Goal: Use online tool/utility

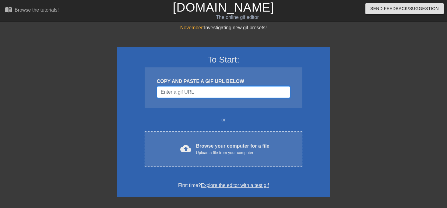
click at [181, 87] on input "Username" at bounding box center [223, 92] width 133 height 12
paste input "[URL][DOMAIN_NAME][DOMAIN_NAME][PERSON_NAME]"
type input "[URL][DOMAIN_NAME][DOMAIN_NAME][PERSON_NAME]"
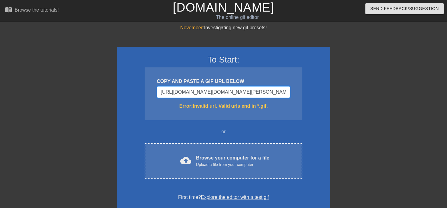
drag, startPoint x: 287, startPoint y: 91, endPoint x: 73, endPoint y: 85, distance: 214.3
click at [73, 85] on div "November: Investigating new gif presets! To Start: COPY AND PASTE A GIF URL BEL…" at bounding box center [223, 179] width 447 height 310
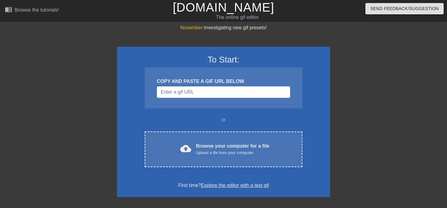
click at [121, 98] on div "To Start: COPY AND PASTE A GIF URL BELOW or cloud_upload Browse your computer f…" at bounding box center [223, 122] width 213 height 150
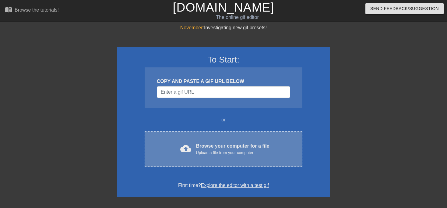
click at [185, 142] on div "cloud_upload Browse your computer for a file Upload a file from your computer" at bounding box center [223, 149] width 132 height 14
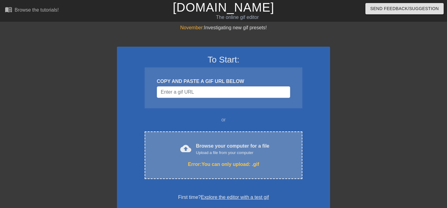
click at [193, 149] on div "cloud_upload Browse your computer for a file Upload a file from your computer" at bounding box center [223, 149] width 132 height 14
click at [198, 151] on div "Upload a file from your computer" at bounding box center [232, 152] width 73 height 6
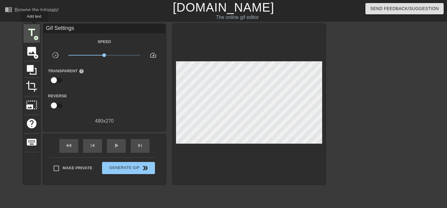
click at [34, 26] on div "title add_circle" at bounding box center [31, 33] width 16 height 19
